Goal: Task Accomplishment & Management: Use online tool/utility

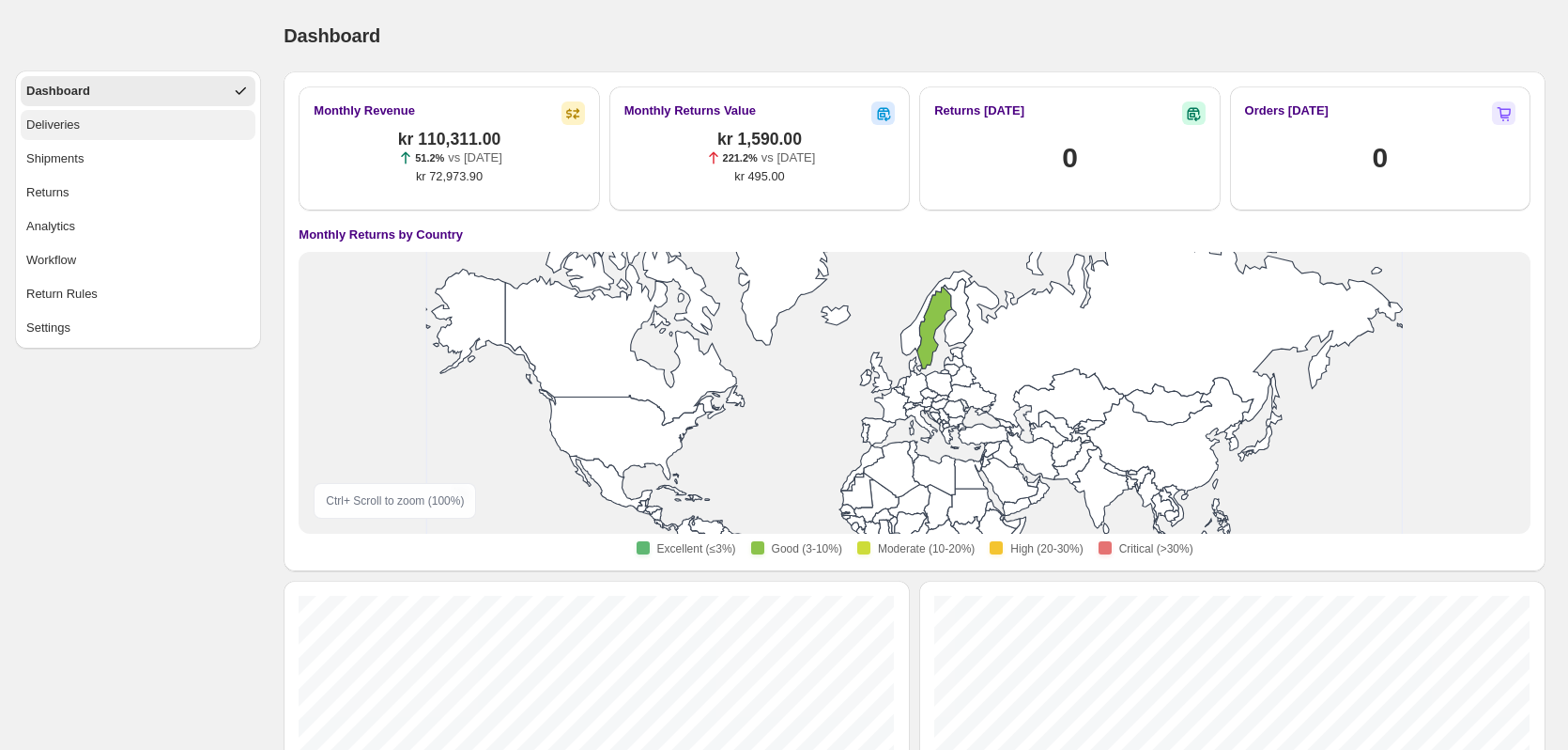
click at [108, 122] on button "Deliveries" at bounding box center [137, 125] width 235 height 30
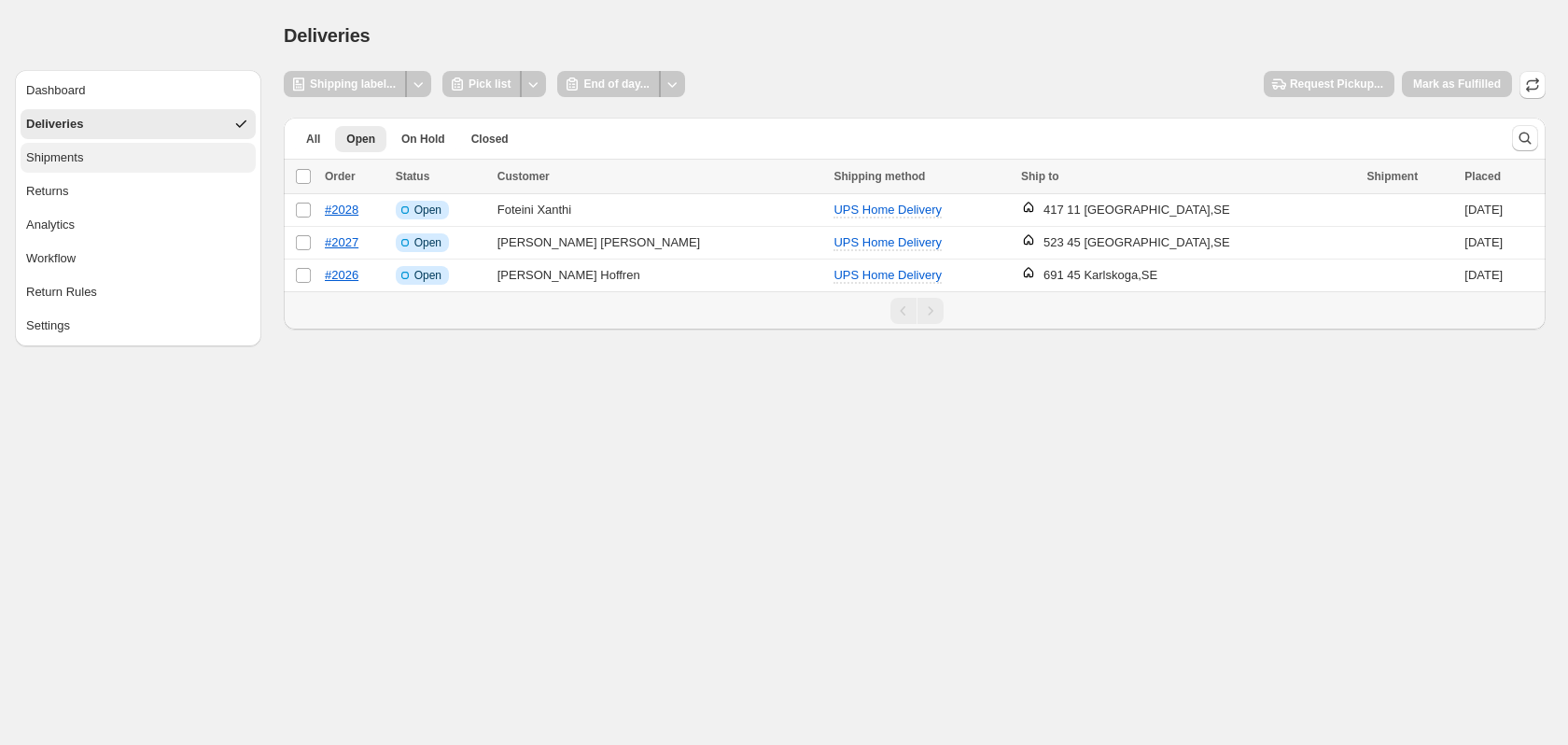
click at [159, 169] on button "Shipments" at bounding box center [137, 157] width 235 height 30
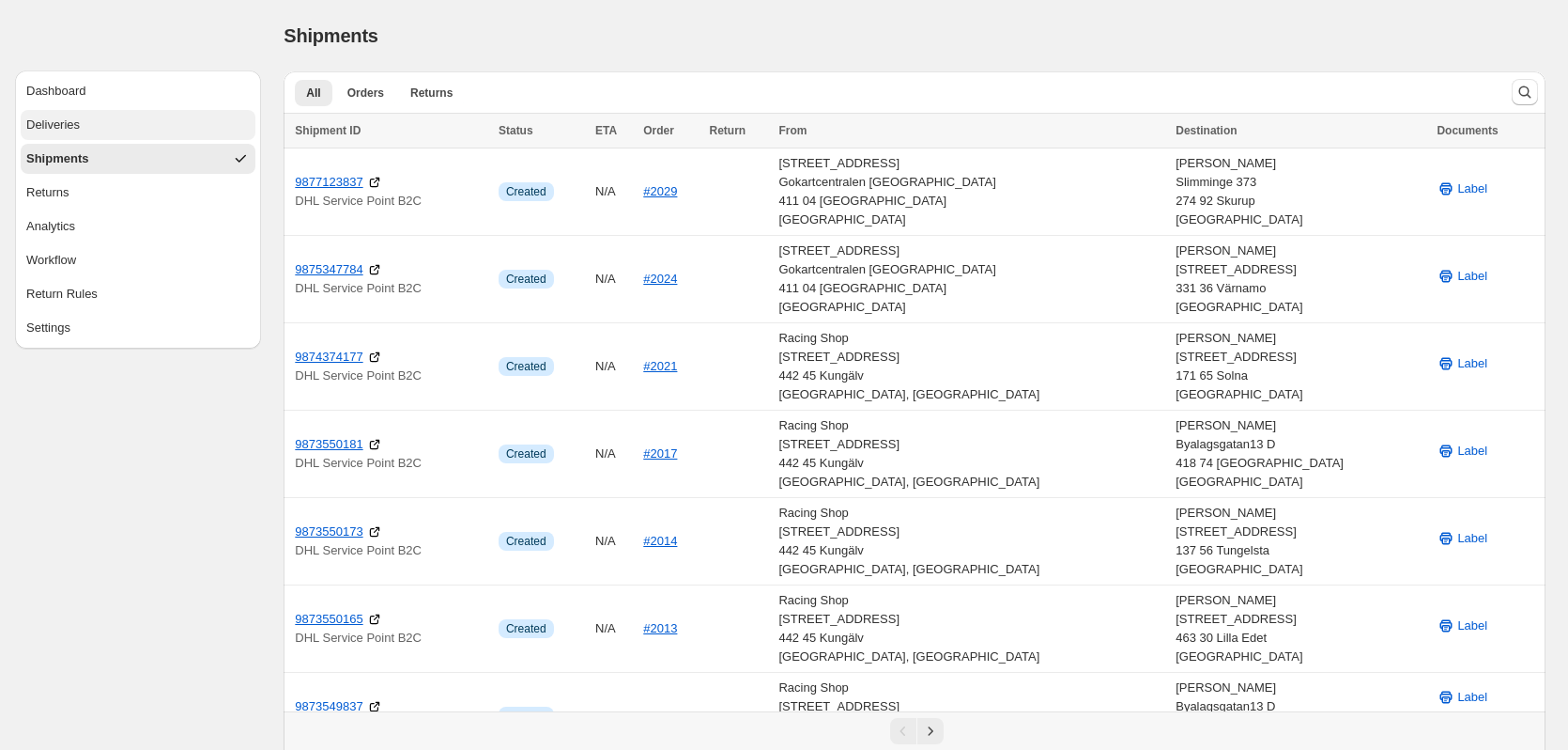
click at [151, 125] on button "Deliveries" at bounding box center [137, 125] width 235 height 30
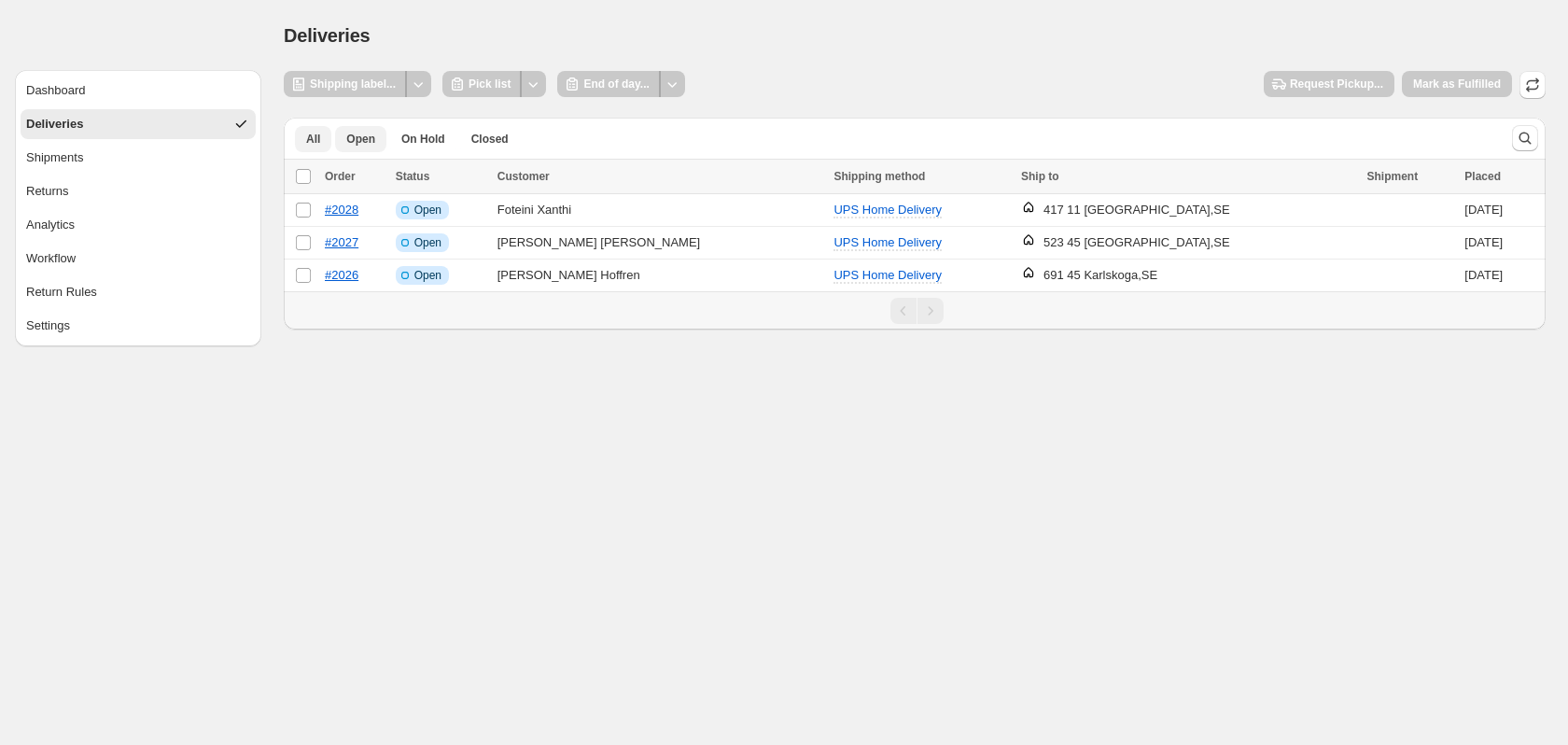
click at [306, 143] on span "All" at bounding box center [313, 138] width 14 height 15
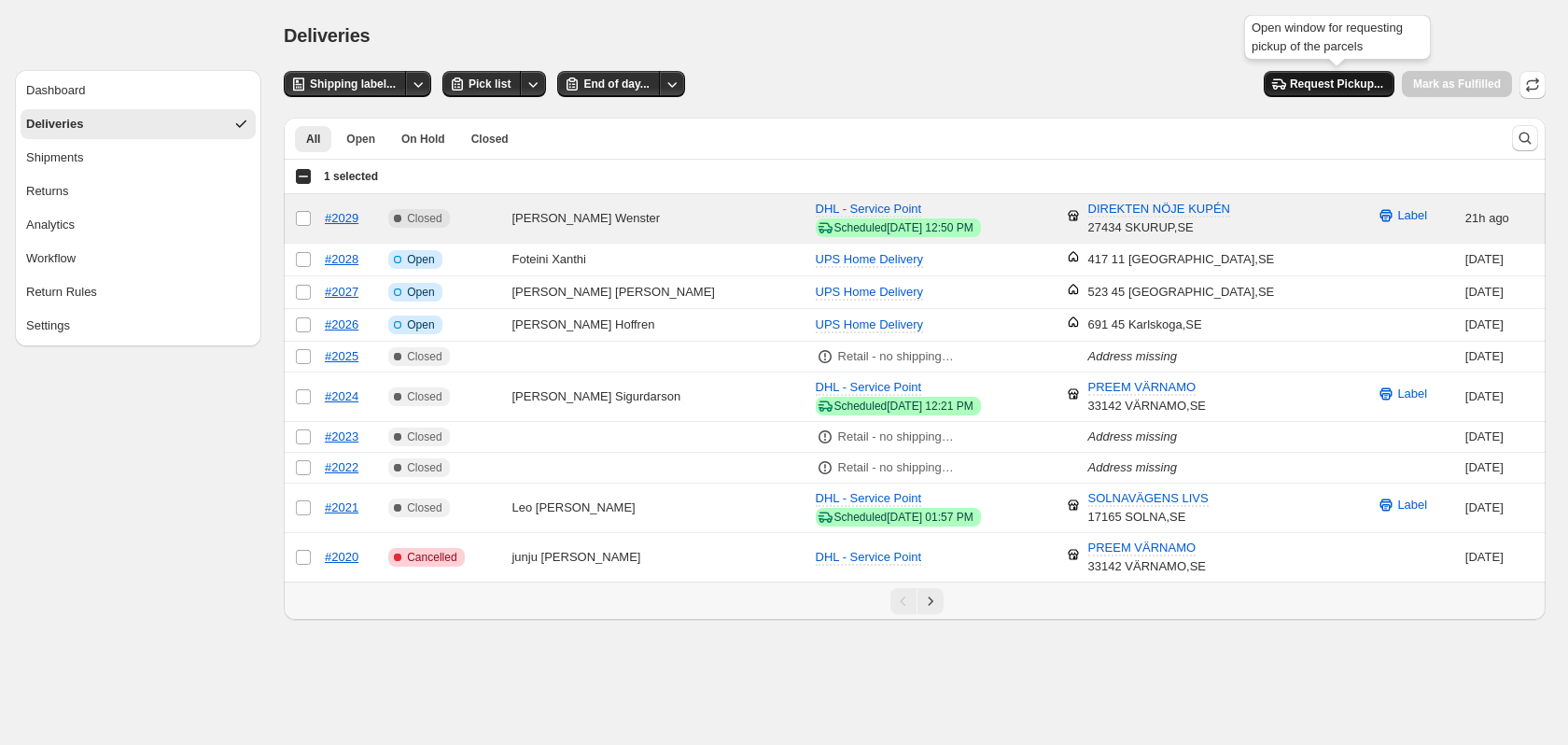
click at [1318, 83] on span "Request Pickup..." at bounding box center [1337, 83] width 94 height 15
click at [375, 84] on span "Shipping label..." at bounding box center [353, 83] width 86 height 15
click at [1301, 77] on button "Request Pickup..." at bounding box center [1329, 84] width 131 height 26
click at [724, 71] on div "Shipping label... Pick list End of day... Request Pickup... [PERSON_NAME] as Fu…" at bounding box center [915, 85] width 1262 height 28
click at [1329, 85] on span "Request Pickup..." at bounding box center [1337, 83] width 94 height 15
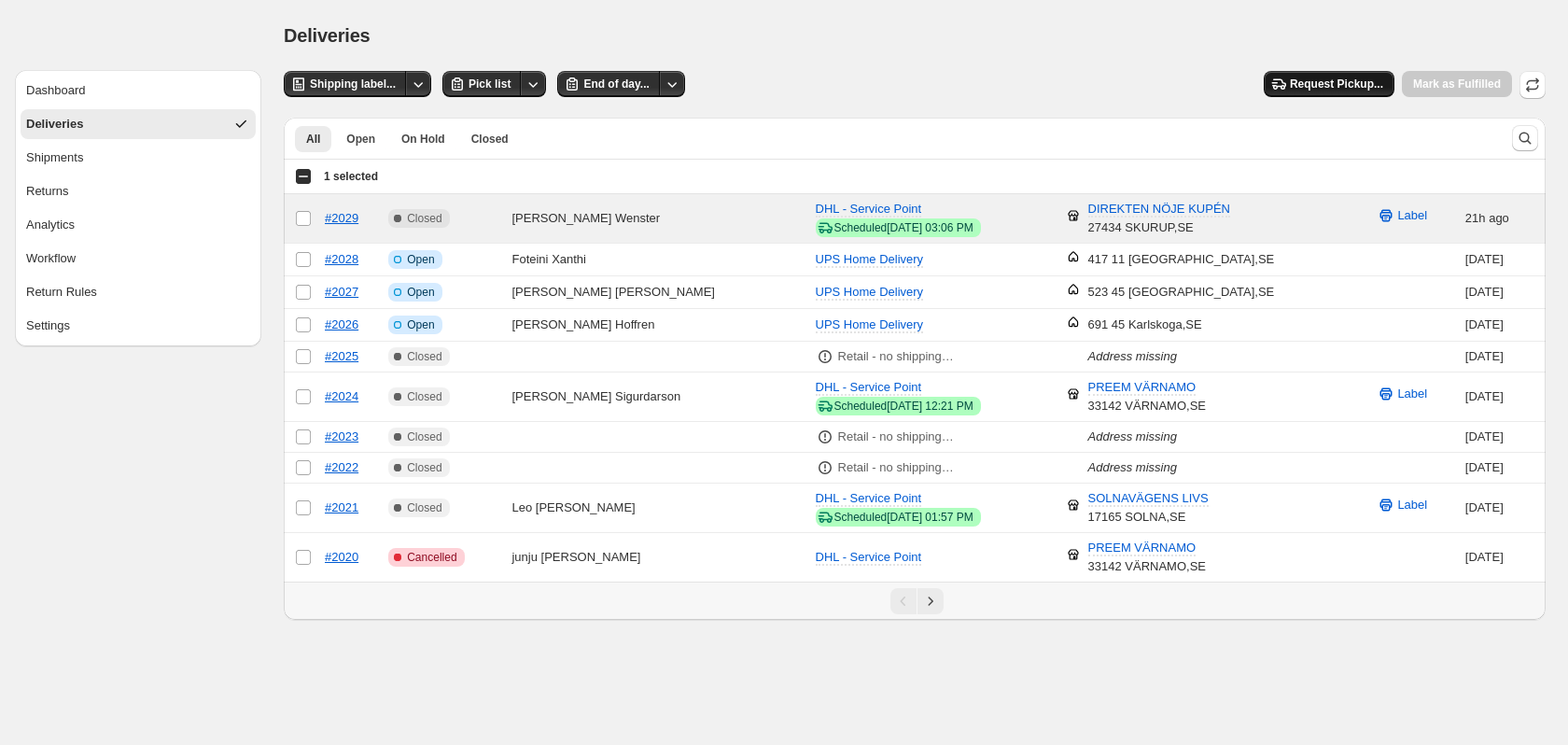
select select "********"
